Goal: Task Accomplishment & Management: Manage account settings

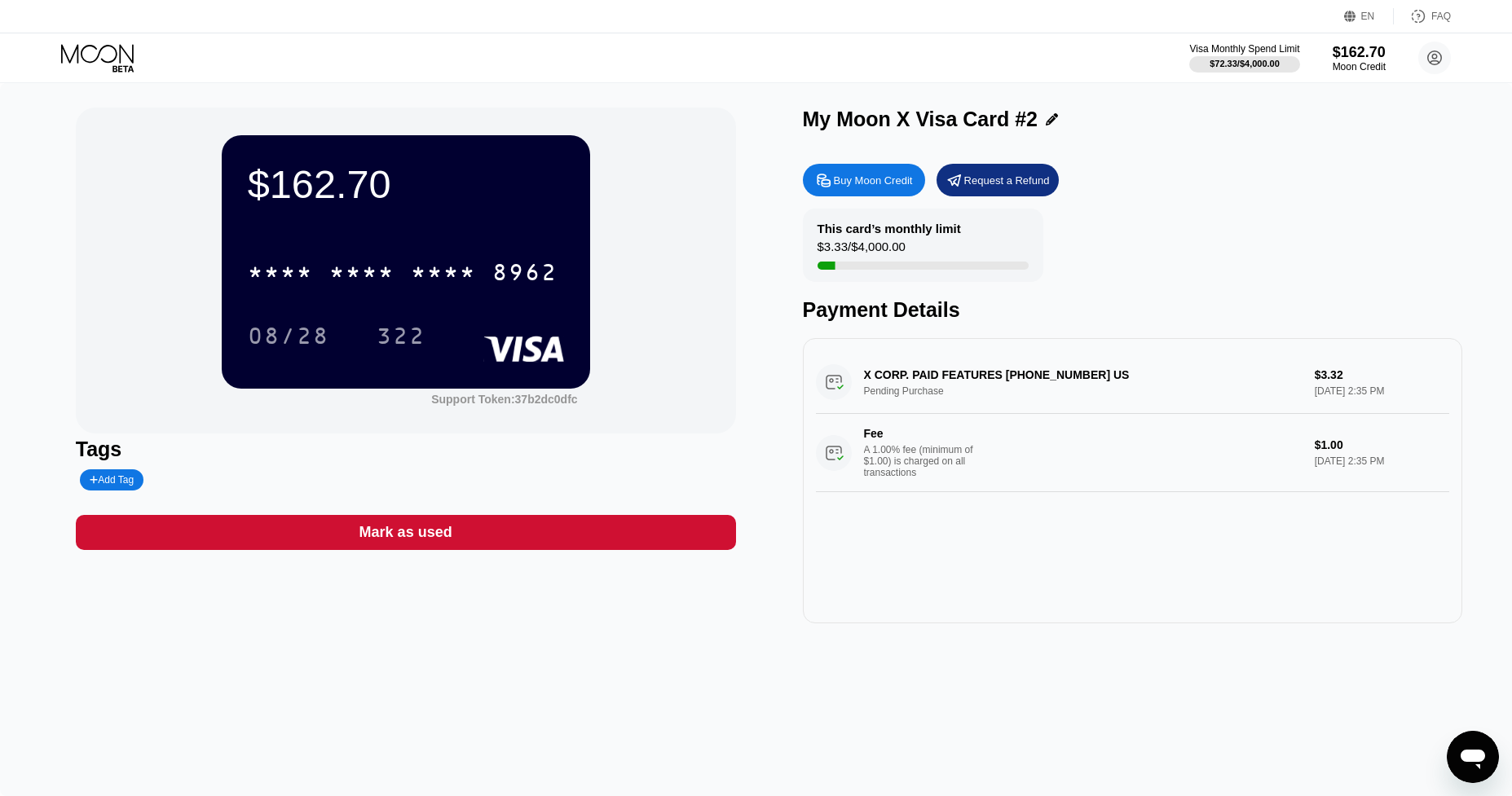
click at [105, 48] on icon at bounding box center [99, 58] width 76 height 28
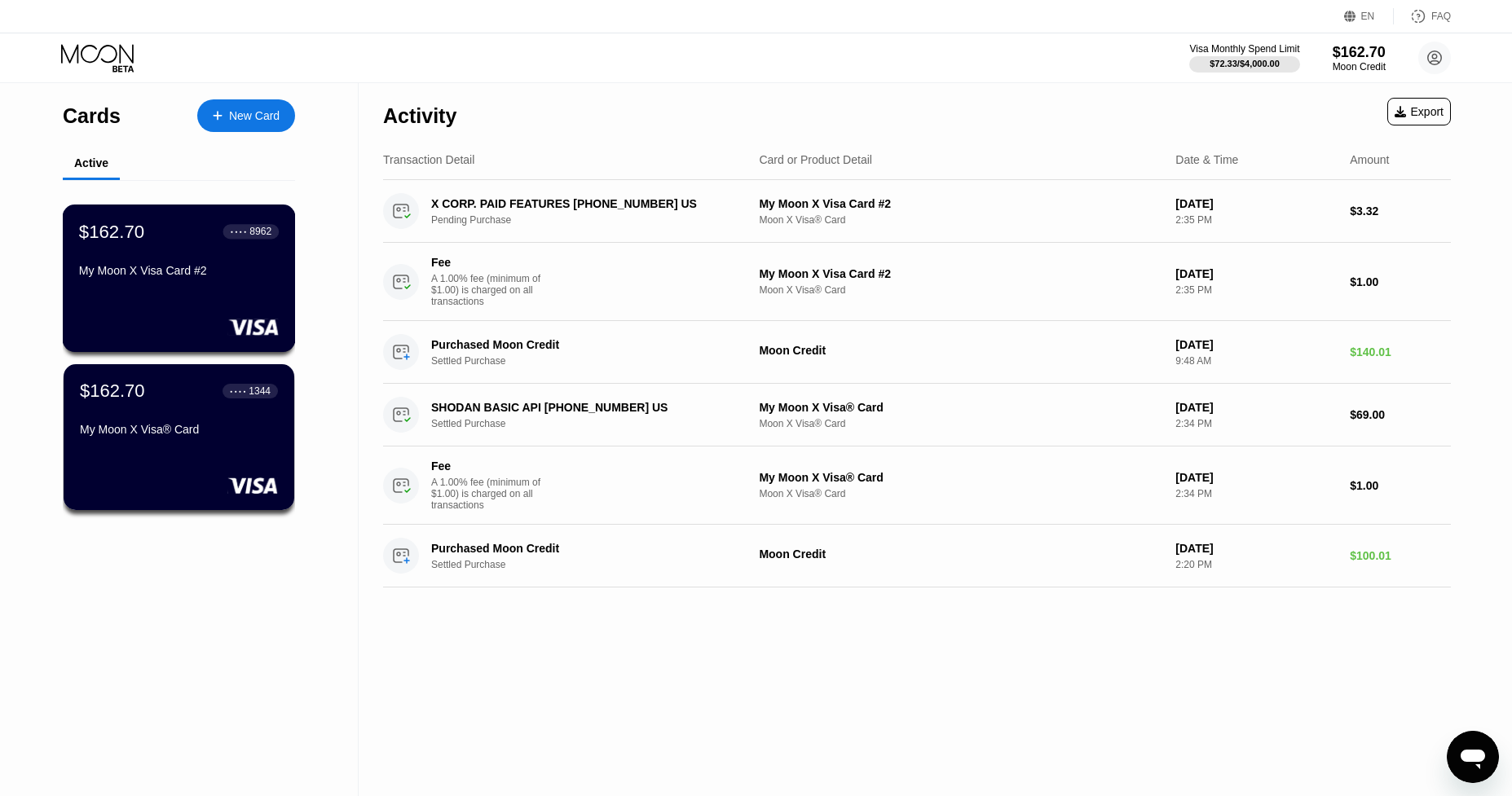
click at [216, 293] on div "$162.70 ● ● ● ● 8962 My Moon X Visa Card #2" at bounding box center [180, 278] width 233 height 148
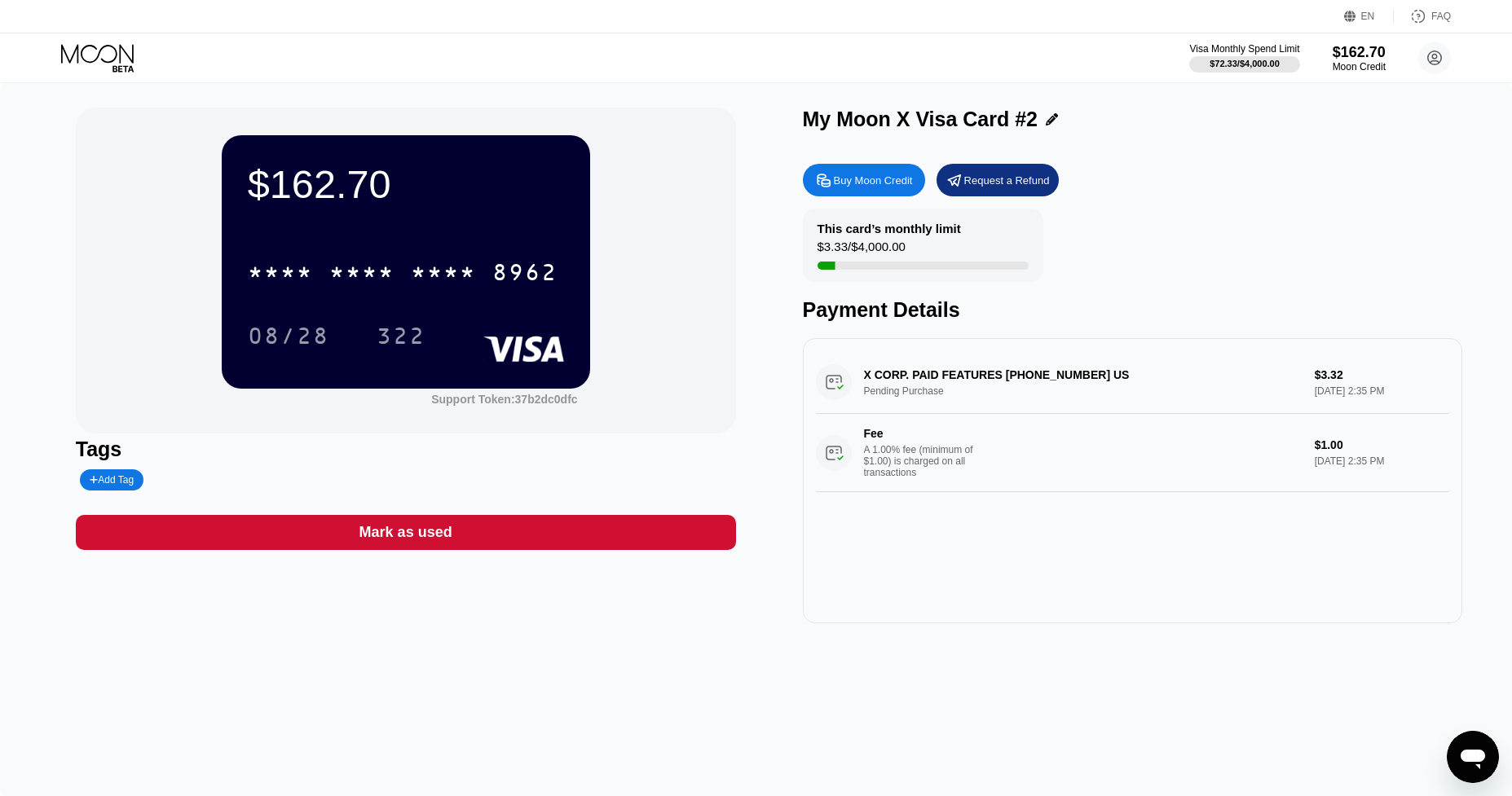
click at [129, 483] on div "Add Tag" at bounding box center [111, 479] width 44 height 12
type input "Twitter"
click at [321, 486] on div "Twitter" at bounding box center [260, 480] width 368 height 21
click at [231, 485] on icon at bounding box center [227, 479] width 9 height 10
click at [95, 58] on icon at bounding box center [99, 58] width 76 height 28
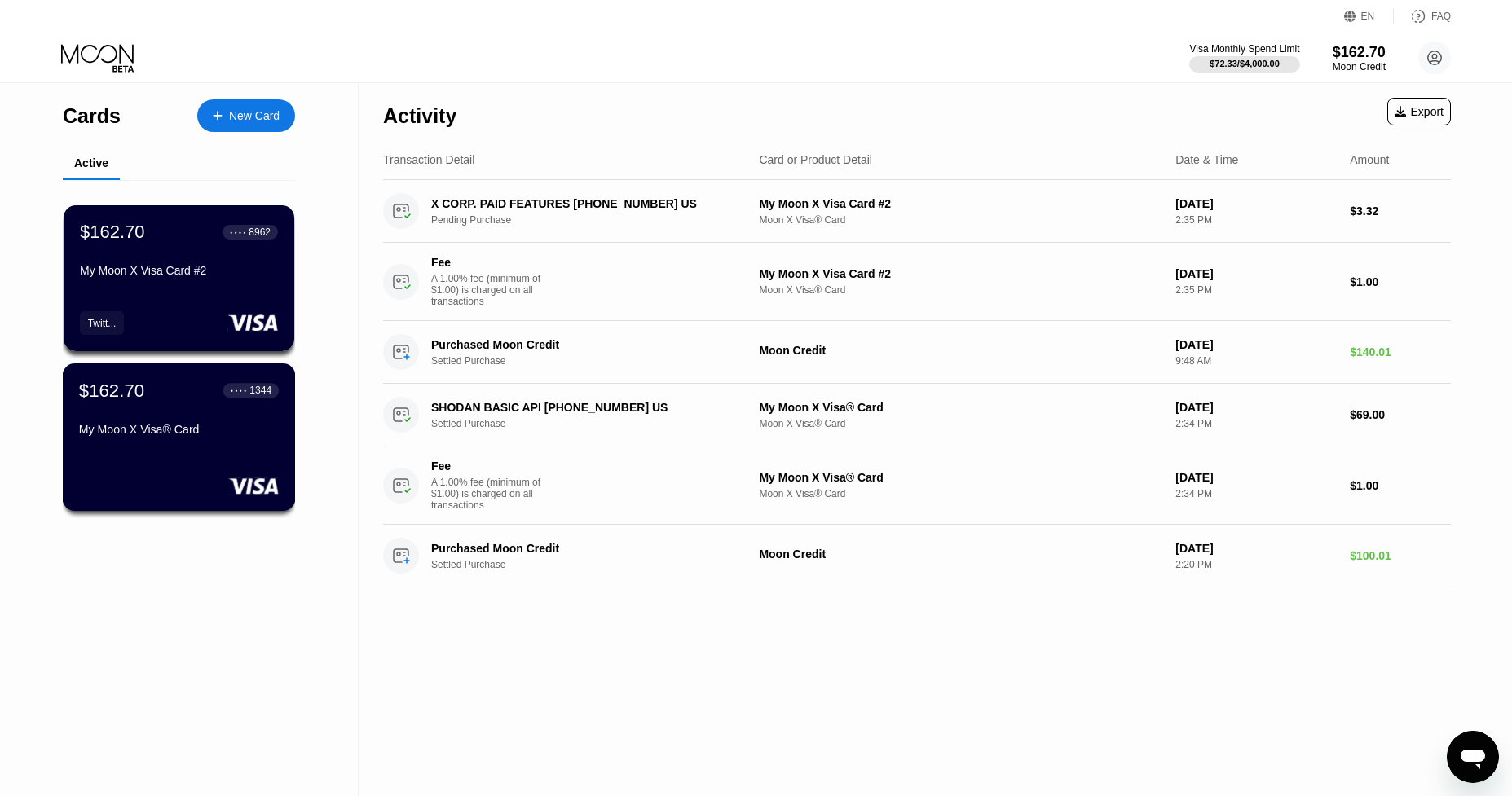
click at [173, 433] on div "My Moon X Visa® Card" at bounding box center [179, 430] width 200 height 13
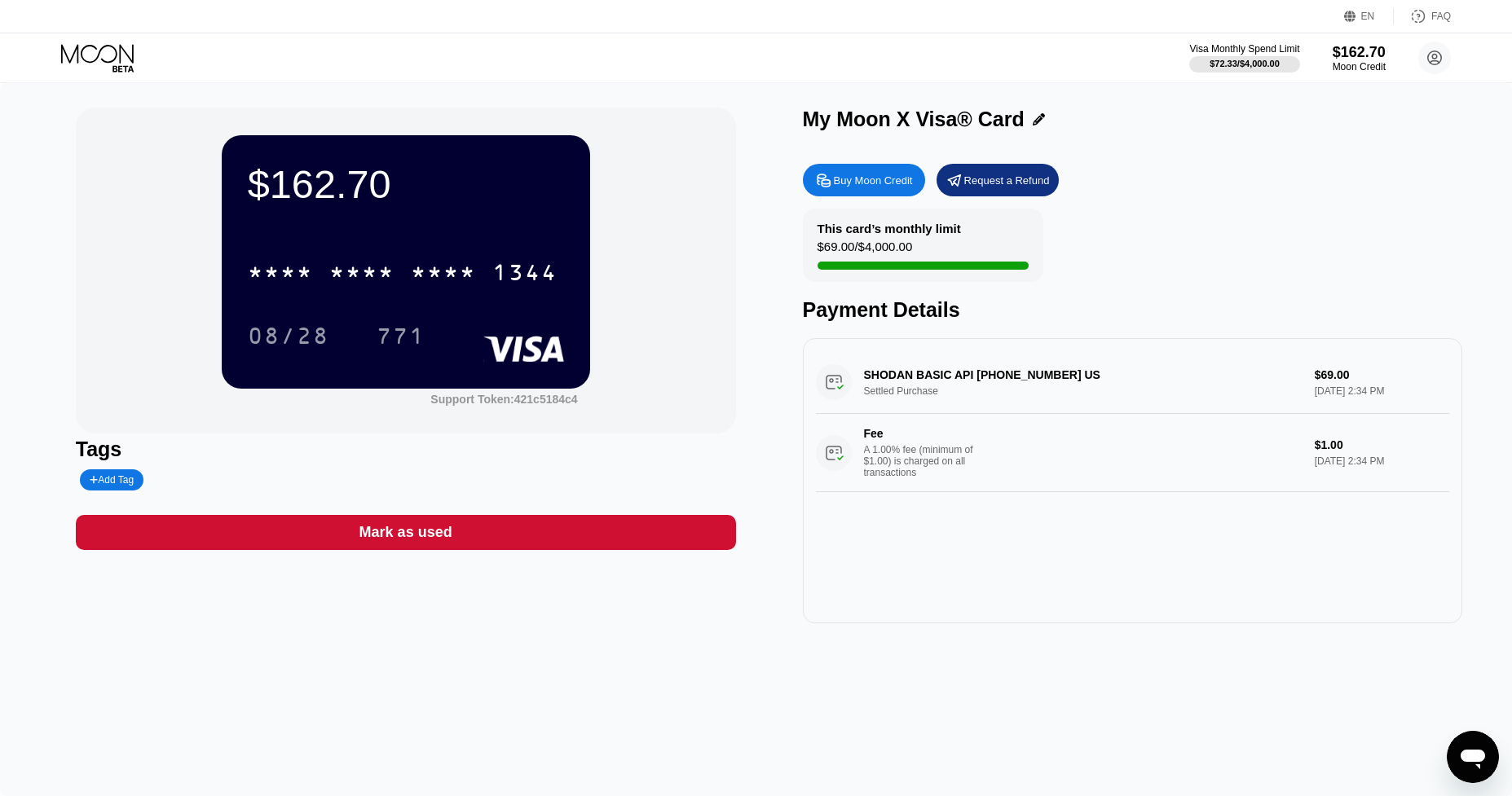
click at [127, 486] on div "Add Tag" at bounding box center [111, 479] width 44 height 12
type input "Shodan"
click at [231, 483] on icon at bounding box center [227, 479] width 9 height 10
click at [102, 61] on icon at bounding box center [99, 58] width 76 height 28
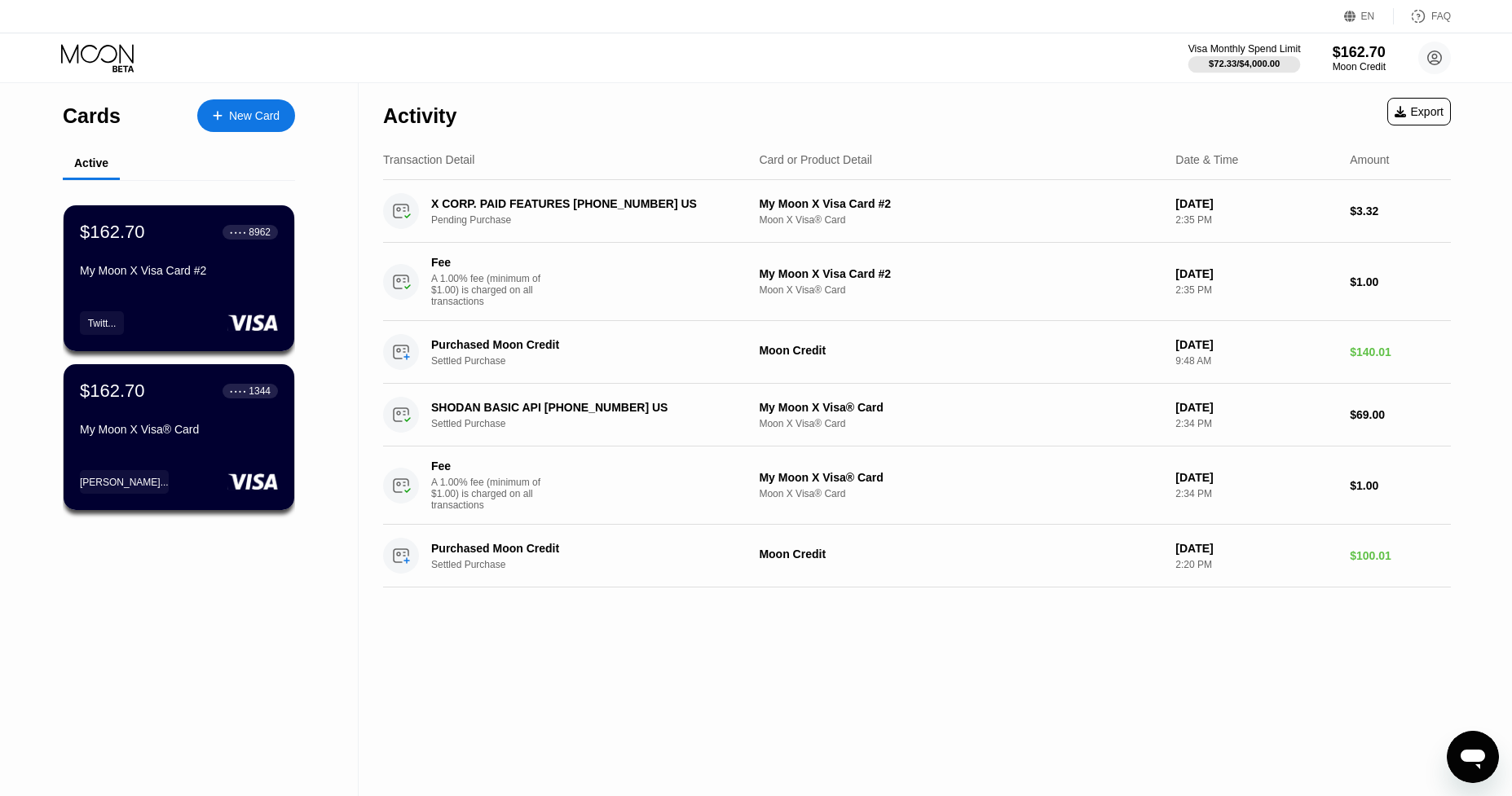
click at [1243, 68] on div "$72.33 / $4,000.00" at bounding box center [1244, 63] width 71 height 10
